Goal: Information Seeking & Learning: Learn about a topic

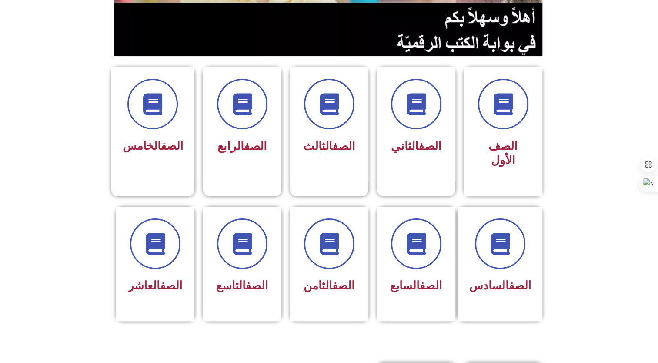
scroll to position [178, 0]
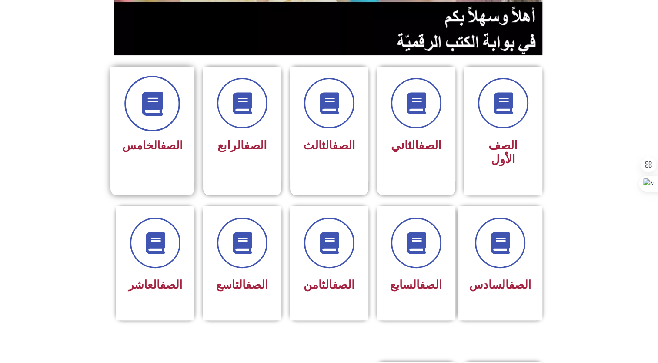
click at [147, 103] on icon at bounding box center [153, 104] width 24 height 24
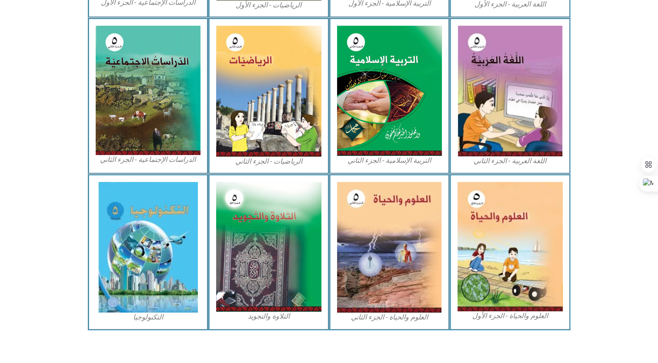
scroll to position [416, 0]
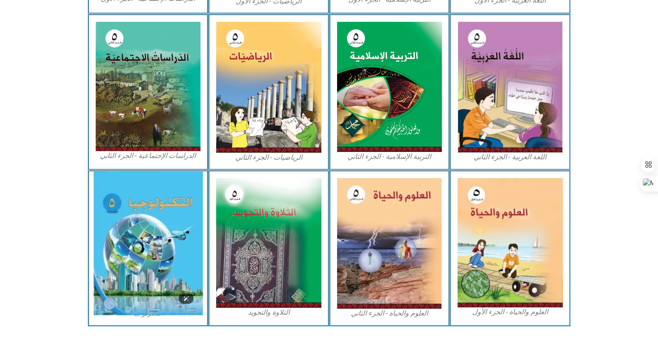
click at [137, 236] on img at bounding box center [148, 243] width 110 height 144
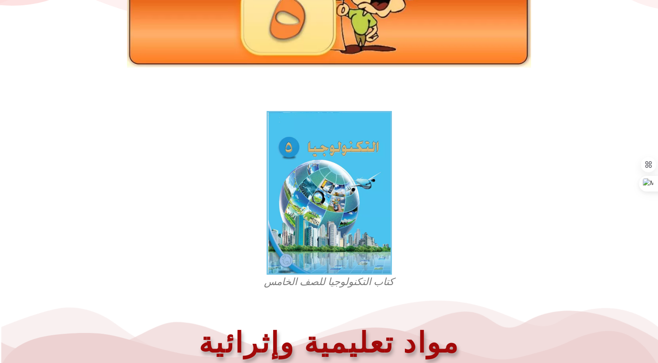
scroll to position [151, 0]
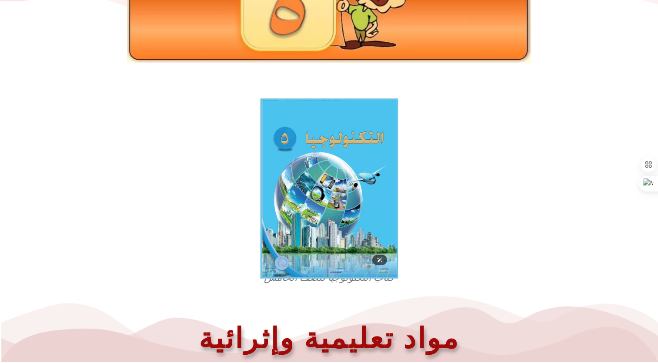
click at [362, 168] on img at bounding box center [329, 188] width 138 height 180
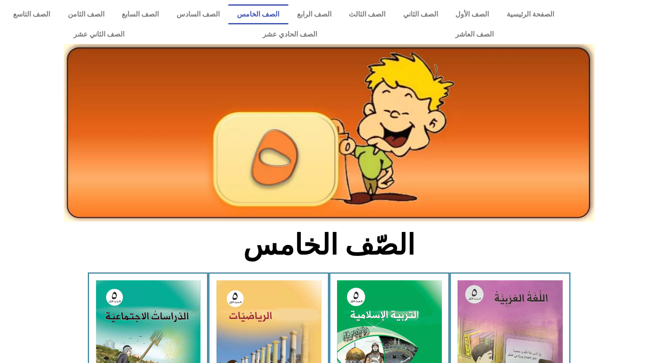
scroll to position [416, 0]
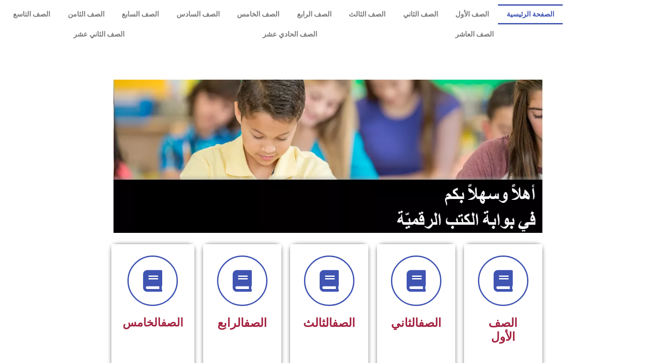
scroll to position [178, 0]
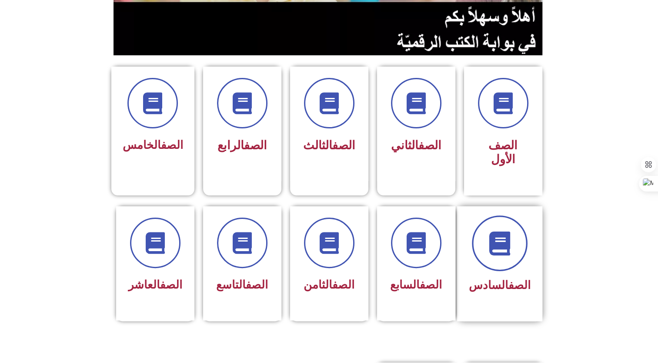
click at [496, 231] on icon at bounding box center [500, 243] width 24 height 24
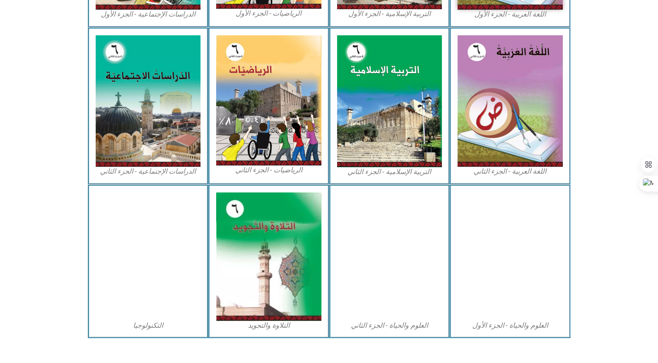
scroll to position [413, 0]
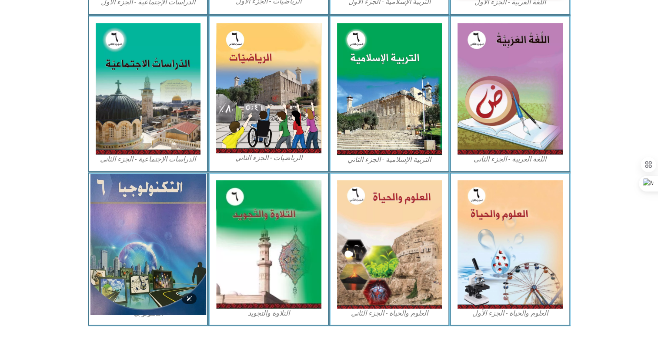
click at [121, 288] on img at bounding box center [148, 244] width 116 height 141
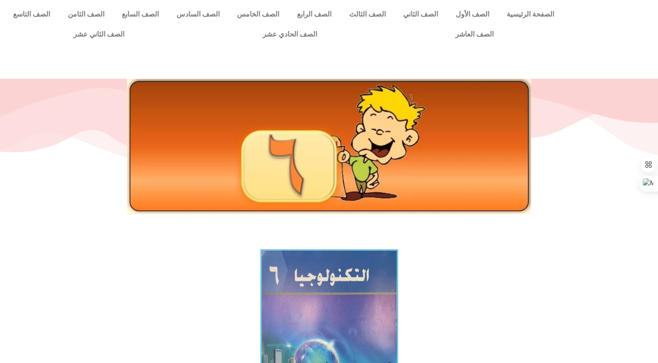
click at [335, 295] on img at bounding box center [329, 342] width 138 height 186
